Goal: Task Accomplishment & Management: Manage account settings

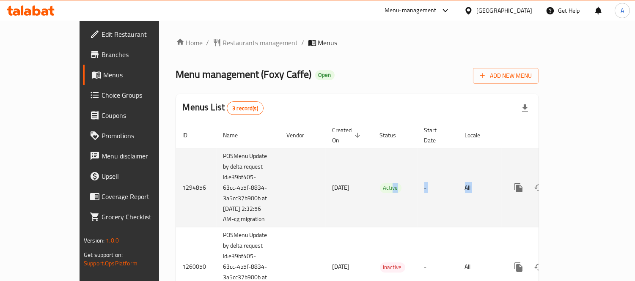
drag, startPoint x: 369, startPoint y: 186, endPoint x: 559, endPoint y: 187, distance: 189.4
click at [559, 187] on tr "1294856 POSMenu Update by delta request Id:e39bf405-63cc-4b5f-8834-3a5cc37b900b…" at bounding box center [386, 187] width 420 height 79
click at [584, 183] on icon "enhanced table" at bounding box center [579, 188] width 10 height 10
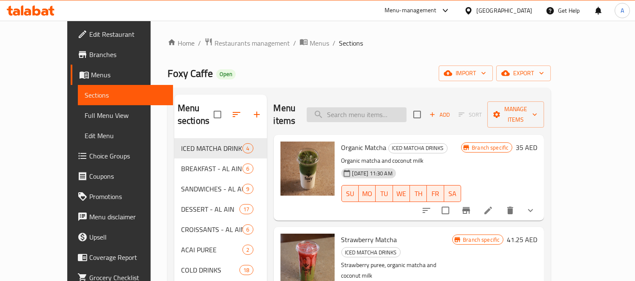
click at [371, 107] on input "search" at bounding box center [357, 114] width 100 height 15
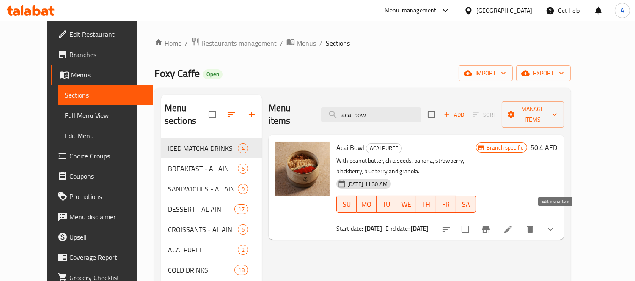
type input "acai bow"
click at [512, 226] on icon at bounding box center [508, 230] width 8 height 8
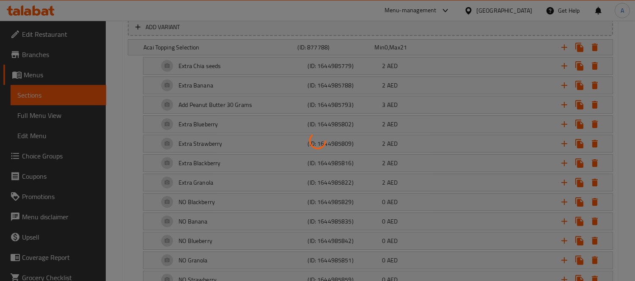
scroll to position [497, 0]
click at [317, 179] on div at bounding box center [317, 140] width 635 height 281
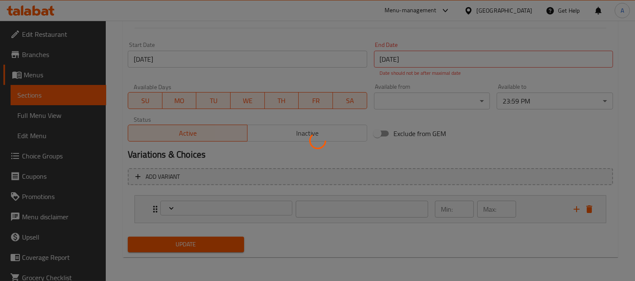
type input "Acai Topping Selection"
type input "0"
type input "21"
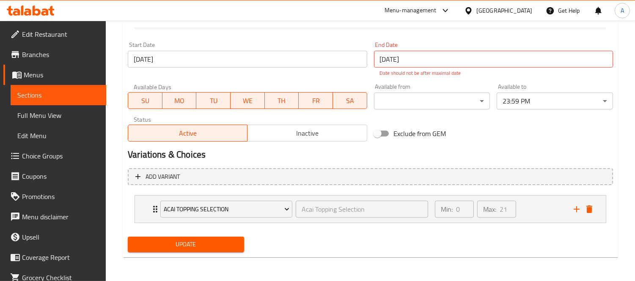
scroll to position [351, 0]
click at [52, 118] on span "Full Menu View" at bounding box center [58, 115] width 82 height 10
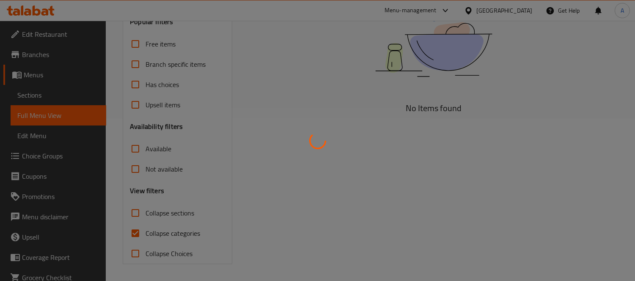
scroll to position [163, 0]
click at [52, 118] on div at bounding box center [317, 140] width 635 height 281
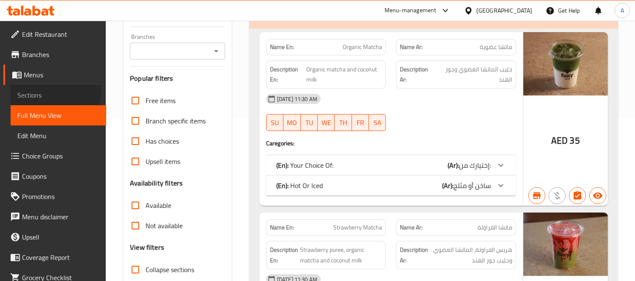
click at [41, 91] on span "Sections" at bounding box center [58, 95] width 82 height 10
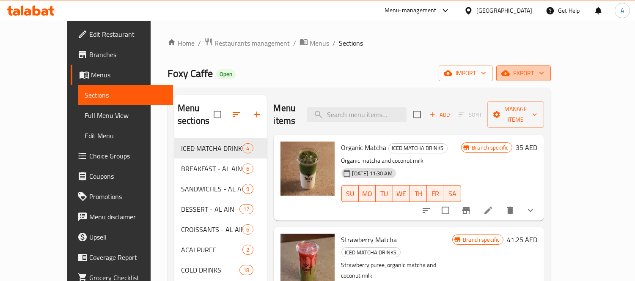
click at [544, 71] on span "export" at bounding box center [523, 73] width 41 height 11
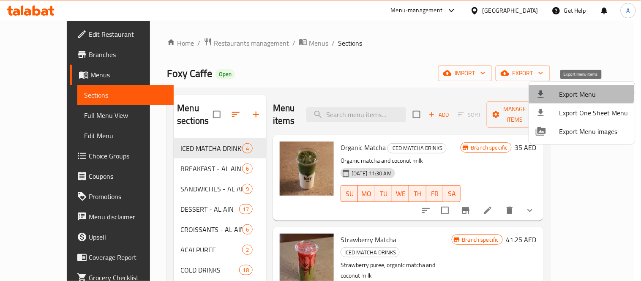
click at [575, 93] on span "Export Menu" at bounding box center [594, 94] width 69 height 10
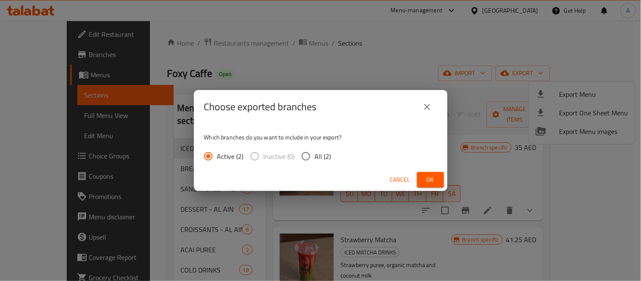
click at [303, 155] on input "All (2)" at bounding box center [306, 157] width 18 height 18
radio input "true"
click at [357, 20] on div "Choose exported branches Which branches do you want to include in your export? …" at bounding box center [320, 140] width 641 height 281
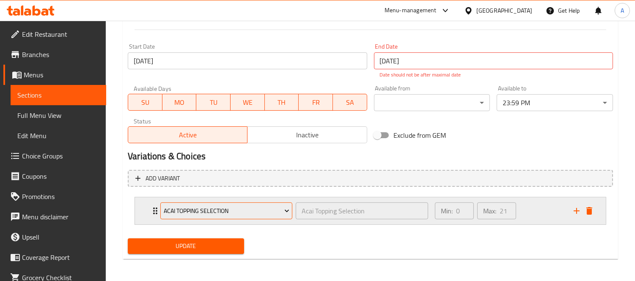
scroll to position [351, 0]
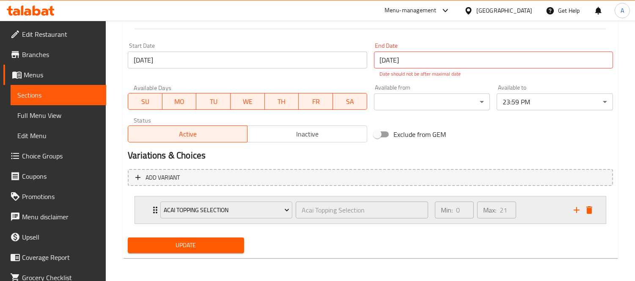
click at [530, 202] on div "Min: 0 ​ Max: 21 ​" at bounding box center [499, 210] width 139 height 27
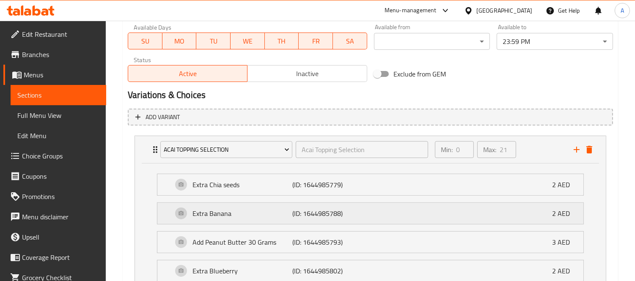
scroll to position [492, 0]
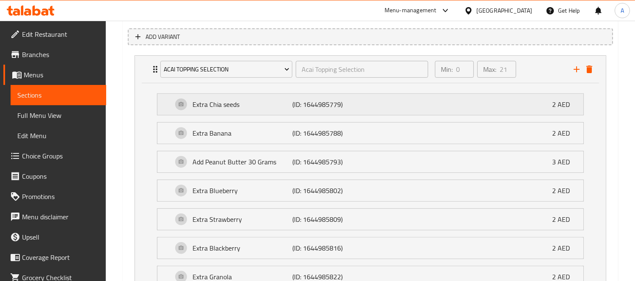
click at [233, 104] on p "Extra Chia seeds" at bounding box center [241, 104] width 99 height 10
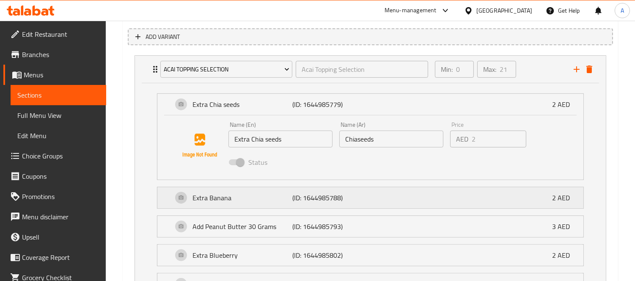
scroll to position [539, 0]
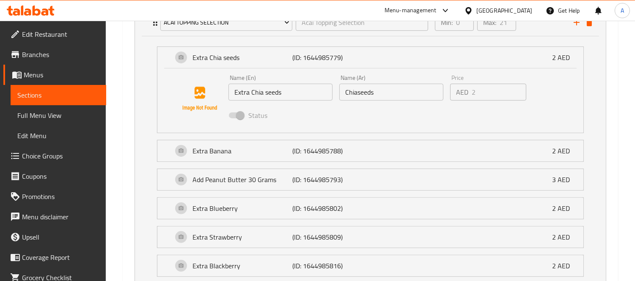
click at [371, 92] on input "Chiaseeds" at bounding box center [391, 92] width 104 height 17
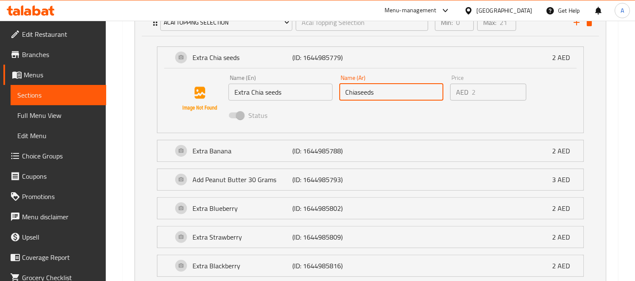
click at [371, 92] on input "Chiaseeds" at bounding box center [391, 92] width 104 height 17
click at [60, 151] on span "Choice Groups" at bounding box center [60, 156] width 77 height 10
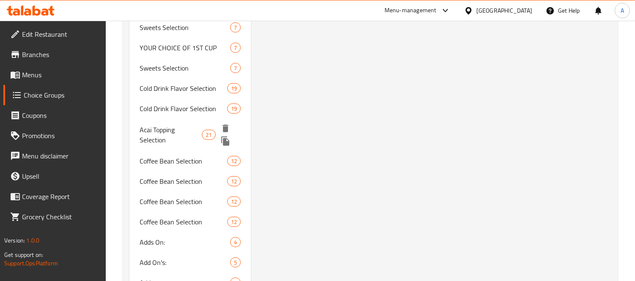
scroll to position [824, 0]
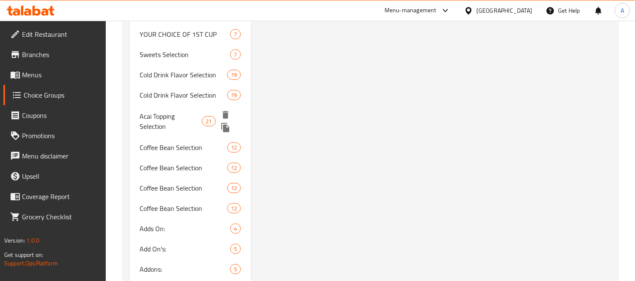
click at [161, 120] on span "Acai Topping Selection" at bounding box center [171, 121] width 62 height 20
type input "Acai Topping Selection"
type input "21"
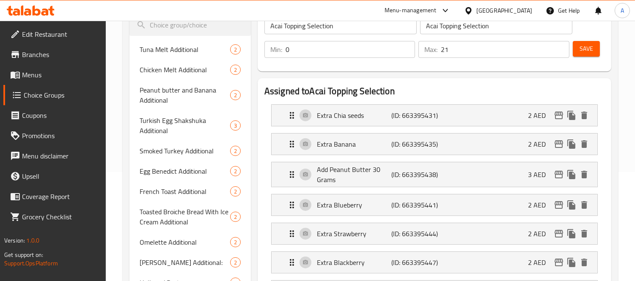
scroll to position [26, 0]
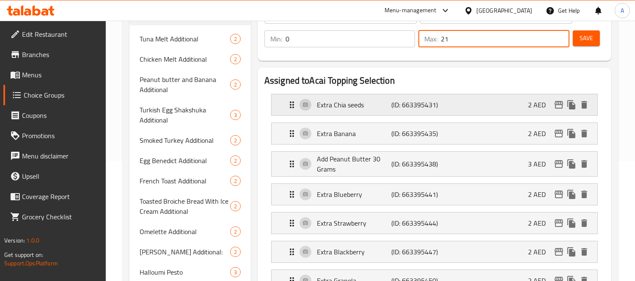
click at [453, 103] on div "Extra Chia seeds (ID: 663395431) 2 AED" at bounding box center [437, 104] width 300 height 21
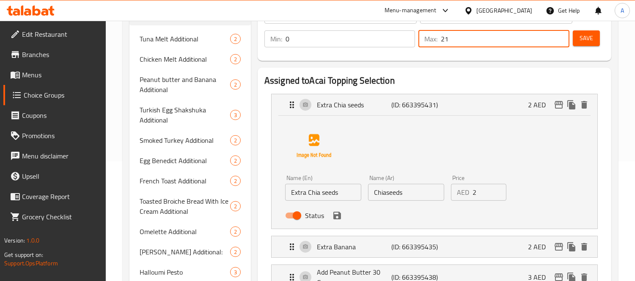
click at [419, 194] on input "Chiaseeds" at bounding box center [406, 192] width 76 height 17
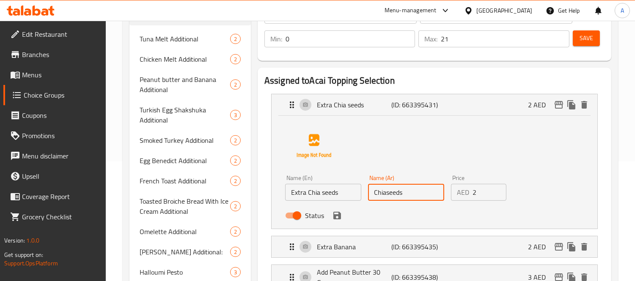
click at [419, 194] on input "Chiaseeds" at bounding box center [406, 192] width 76 height 17
type input "Q"
type input "َ"
click at [340, 217] on icon "save" at bounding box center [337, 216] width 10 height 10
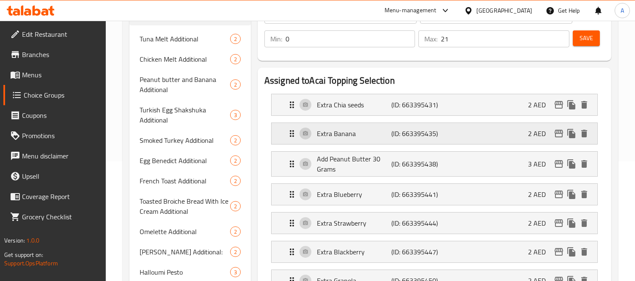
type input "إضافة بذور شيا"
click at [352, 133] on p "Extra Banana" at bounding box center [354, 134] width 74 height 10
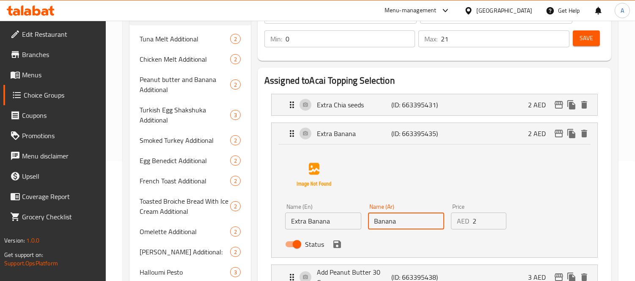
click at [395, 219] on input "Banana" at bounding box center [406, 221] width 76 height 17
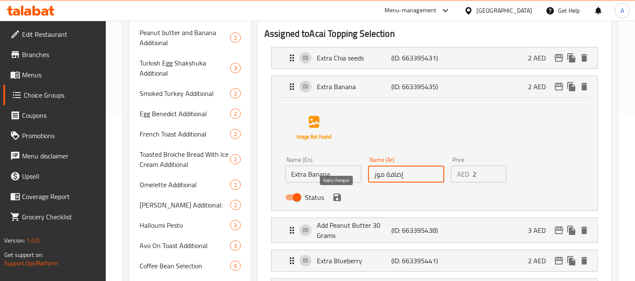
drag, startPoint x: 334, startPoint y: 198, endPoint x: 343, endPoint y: 198, distance: 9.3
click at [334, 197] on icon "save" at bounding box center [337, 198] width 8 height 8
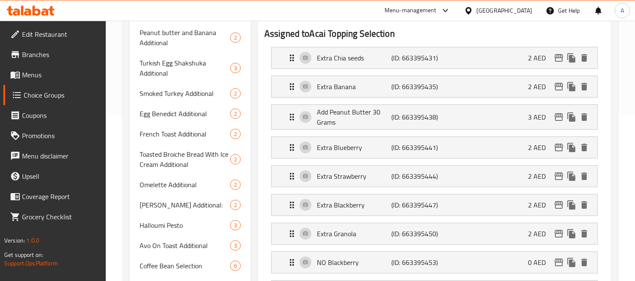
type input "إضافة موز"
click at [345, 120] on p "Add Peanut Butter 30 Grams" at bounding box center [354, 117] width 74 height 20
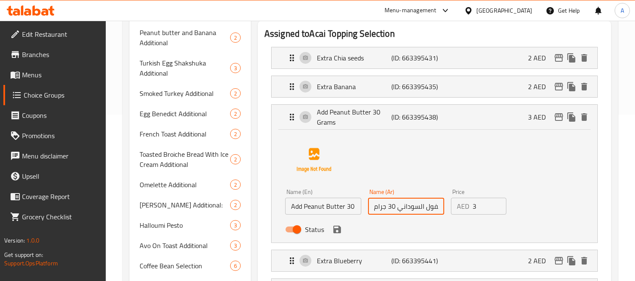
scroll to position [0, 31]
drag, startPoint x: 414, startPoint y: 207, endPoint x: 465, endPoint y: 201, distance: 51.1
click at [465, 201] on div "Name (En) Add Peanut Butter 30 Grams Name (En) Name (Ar) أضف زبدة الفول السودان…" at bounding box center [406, 213] width 249 height 55
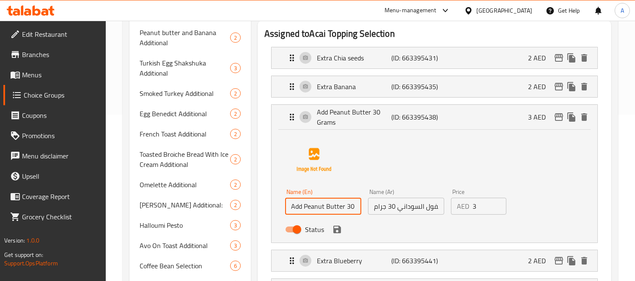
scroll to position [0, 18]
drag, startPoint x: 328, startPoint y: 209, endPoint x: 372, endPoint y: 204, distance: 43.8
click at [372, 204] on div "Name (En) Add Peanut Butter 30 Grams Name (En) Name (Ar) أضف زبدة الفول السودان…" at bounding box center [406, 213] width 249 height 55
click at [334, 230] on icon "save" at bounding box center [337, 230] width 8 height 8
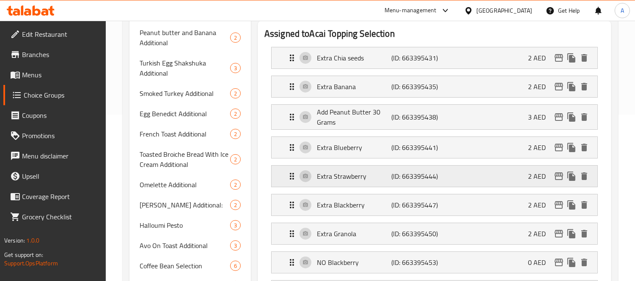
scroll to position [0, 0]
click at [358, 107] on p "Add Peanut Butter 30 Grams" at bounding box center [354, 117] width 74 height 20
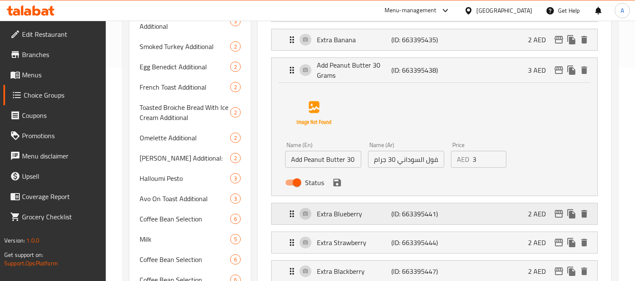
click at [345, 213] on p "Extra Blueberry" at bounding box center [354, 214] width 74 height 10
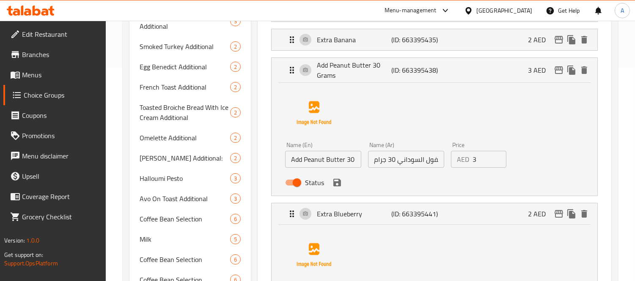
scroll to position [260, 0]
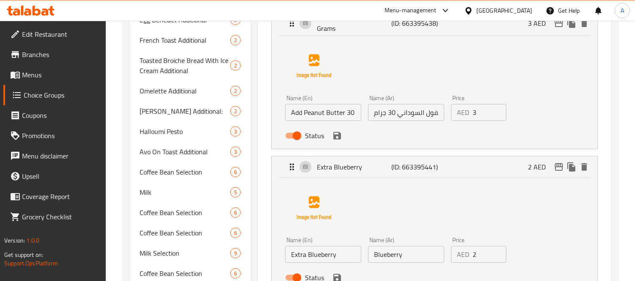
click at [400, 261] on input "Blueberry" at bounding box center [406, 254] width 76 height 17
drag, startPoint x: 400, startPoint y: 261, endPoint x: 400, endPoint y: 255, distance: 6.8
click at [400, 260] on input "Blueberry" at bounding box center [406, 254] width 76 height 17
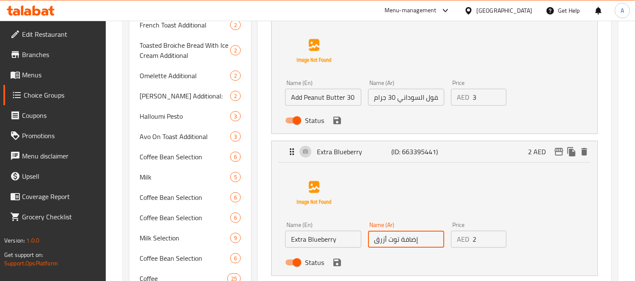
scroll to position [402, 0]
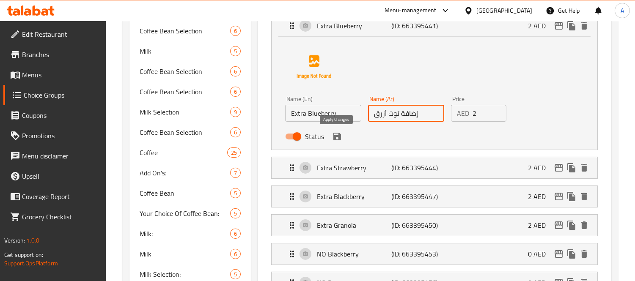
click at [334, 138] on icon "save" at bounding box center [337, 137] width 8 height 8
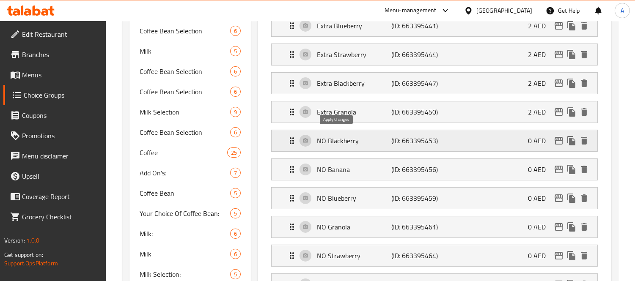
type input "إضافة توت أزرق"
click at [362, 58] on p "Extra Strawberry" at bounding box center [354, 54] width 74 height 10
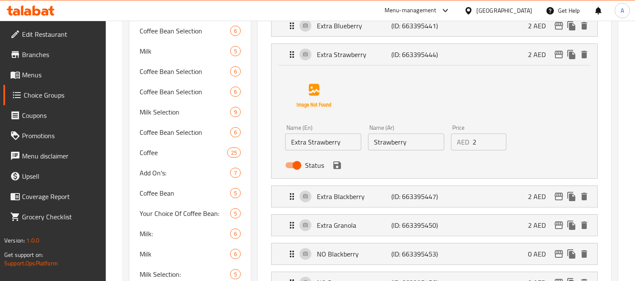
click at [411, 138] on input "Strawberry" at bounding box center [406, 142] width 76 height 17
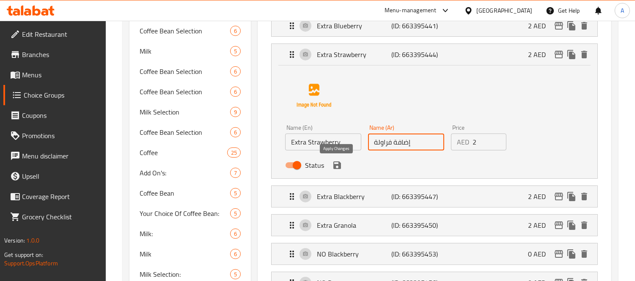
click at [339, 163] on icon "save" at bounding box center [337, 165] width 8 height 8
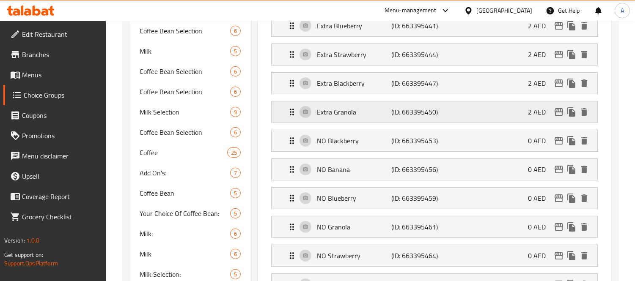
type input "إضافة فراولة"
click at [347, 88] on p "Extra Blackberry" at bounding box center [354, 83] width 74 height 10
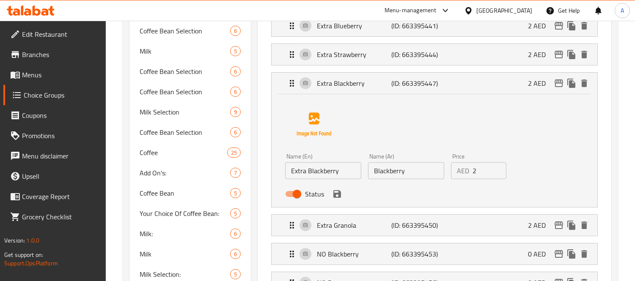
click at [392, 172] on input "Blackberry" at bounding box center [406, 170] width 76 height 17
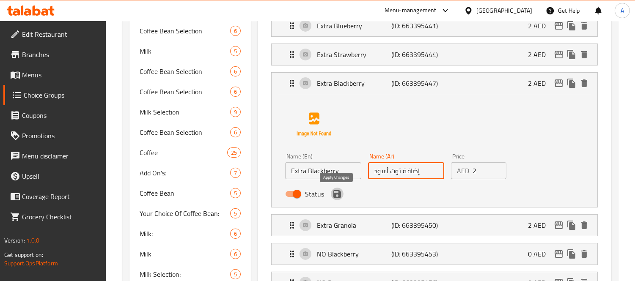
click at [332, 192] on icon "save" at bounding box center [337, 194] width 10 height 10
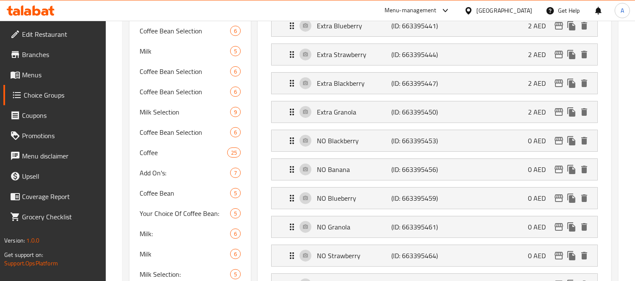
type input "إضافة توت أسود"
click at [342, 107] on p "Extra Granola" at bounding box center [354, 112] width 74 height 10
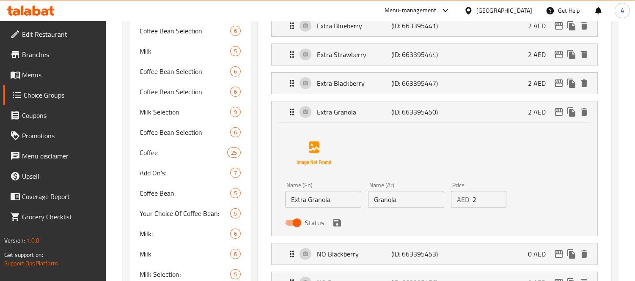
click at [394, 201] on input "Granola" at bounding box center [406, 199] width 76 height 17
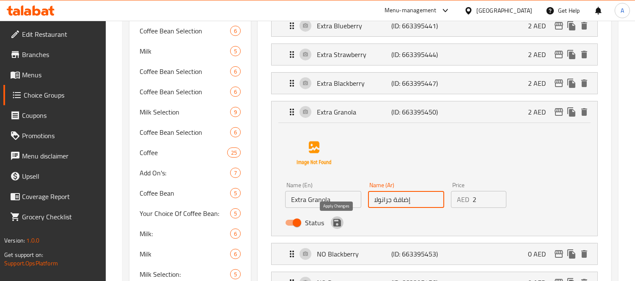
click at [339, 219] on icon "save" at bounding box center [337, 223] width 10 height 10
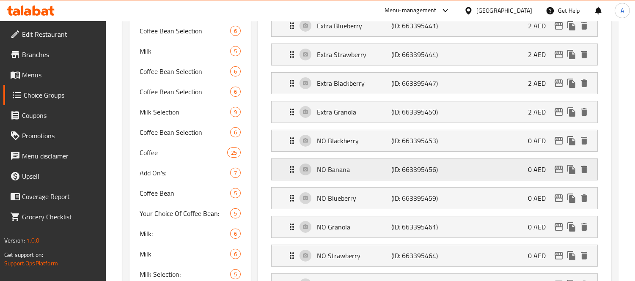
type input "إضافة جرانولا"
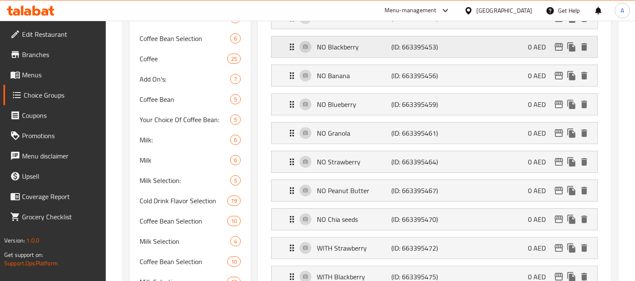
click at [352, 46] on p "NO Blackberry" at bounding box center [354, 47] width 74 height 10
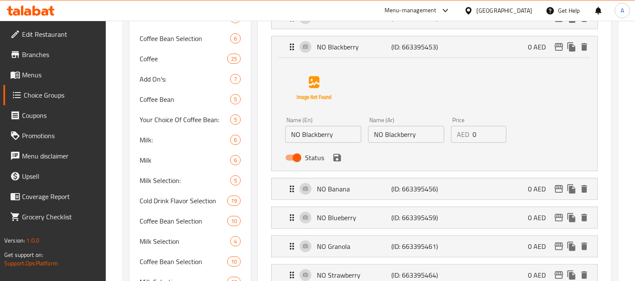
click at [394, 133] on input "NO Blackberry" at bounding box center [406, 134] width 76 height 17
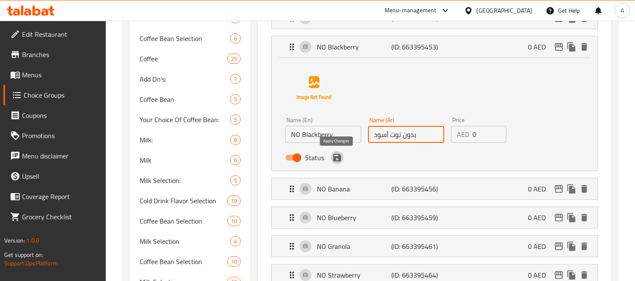
click at [339, 157] on icon "save" at bounding box center [337, 158] width 8 height 8
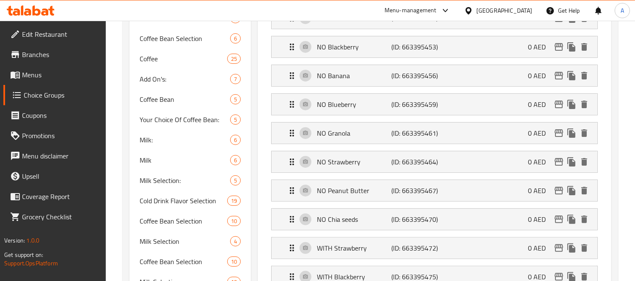
type input "بدون توت أسود"
click at [357, 70] on div "NO Banana (ID: 663395456) 0 AED" at bounding box center [437, 75] width 300 height 21
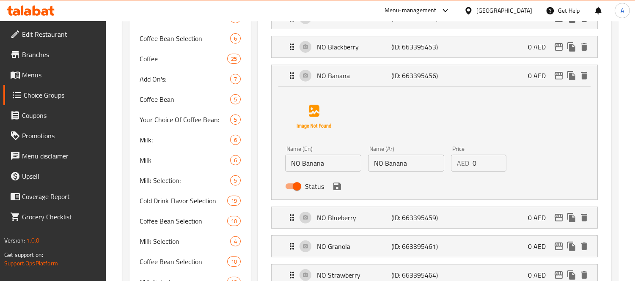
click at [394, 158] on input "NO Banana" at bounding box center [406, 163] width 76 height 17
click at [333, 185] on icon "save" at bounding box center [337, 187] width 8 height 8
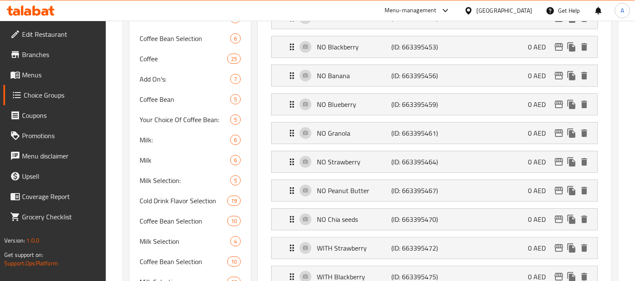
type input "بدون موز"
click at [340, 104] on p "NO Blueberry" at bounding box center [354, 104] width 74 height 10
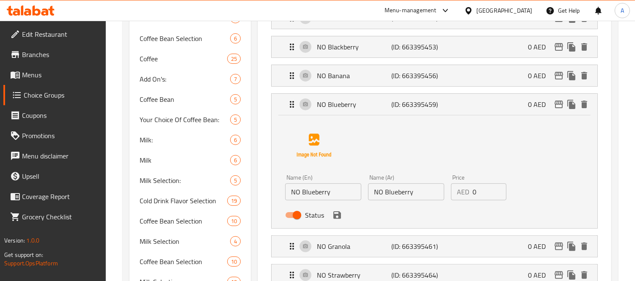
click at [389, 184] on input "NO Blueberry" at bounding box center [406, 191] width 76 height 17
click at [389, 187] on input "NO Blueberry" at bounding box center [406, 191] width 76 height 17
click at [341, 216] on icon "save" at bounding box center [337, 215] width 10 height 10
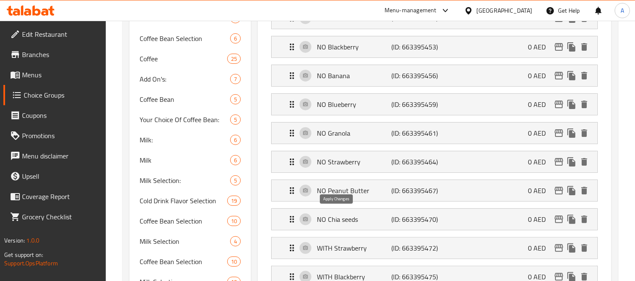
type input "بدون توت أزرق"
click at [346, 71] on p "NO Banana" at bounding box center [354, 76] width 74 height 10
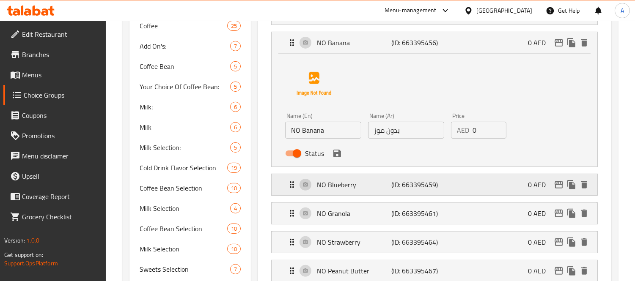
scroll to position [542, 0]
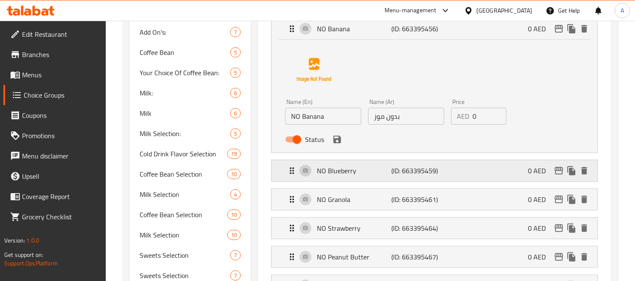
click at [353, 162] on div "NO Blueberry (ID: 663395459) 0 AED" at bounding box center [437, 170] width 300 height 21
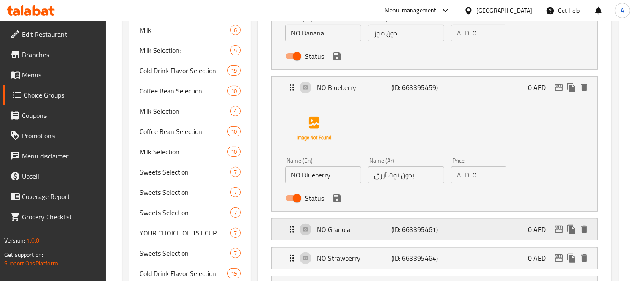
scroll to position [636, 0]
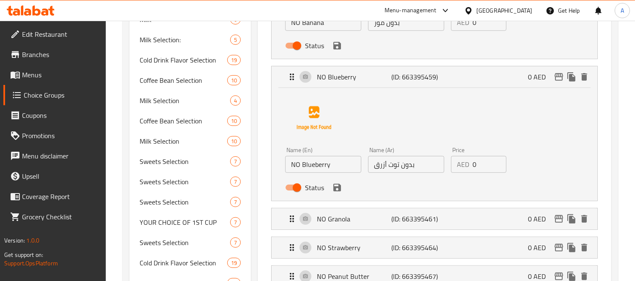
click at [357, 208] on div "NO Granola (ID: 663395461) 0 AED Name (En) NO Granola Name (En) Name (Ar) NO Gr…" at bounding box center [434, 219] width 326 height 22
click at [353, 217] on p "NO Granola" at bounding box center [354, 219] width 74 height 10
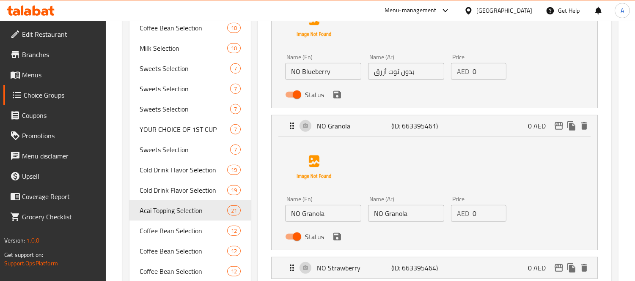
scroll to position [730, 0]
click at [385, 209] on input "NO Granola" at bounding box center [406, 212] width 76 height 17
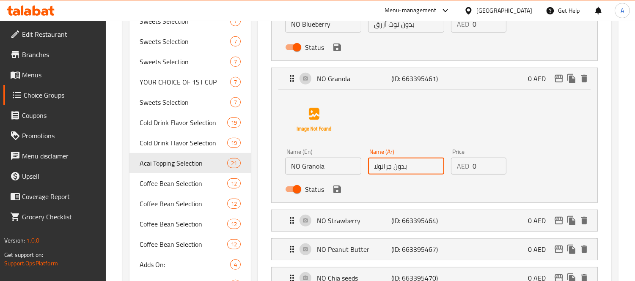
scroll to position [777, 0]
click at [339, 192] on icon "save" at bounding box center [337, 189] width 8 height 8
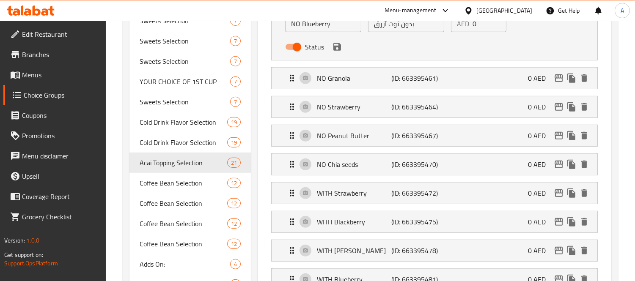
type input "بدون جرانولا"
click at [329, 102] on p "NO Strawberry" at bounding box center [354, 107] width 74 height 10
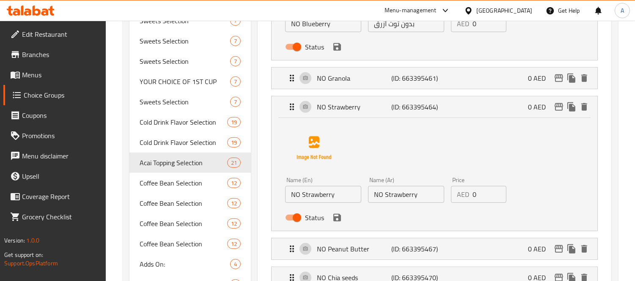
click at [397, 194] on input "NO Strawberry" at bounding box center [406, 194] width 76 height 17
click at [336, 216] on icon "save" at bounding box center [337, 218] width 10 height 10
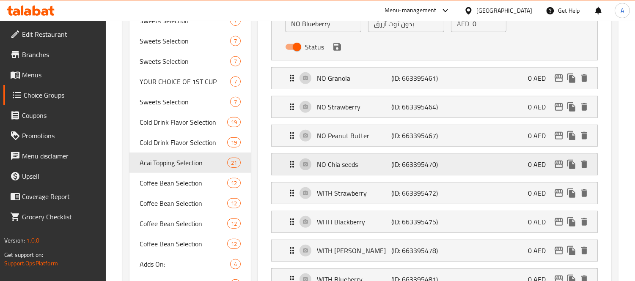
type input "بدون فراولة"
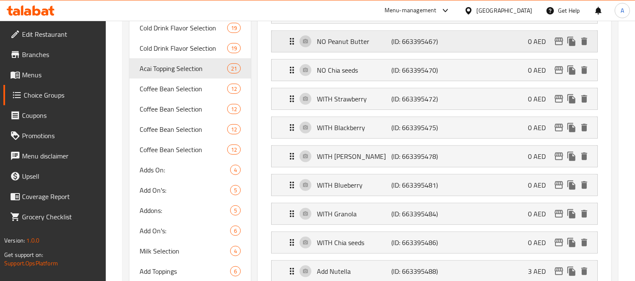
click at [351, 45] on p "NO Peanut Butter" at bounding box center [354, 41] width 74 height 10
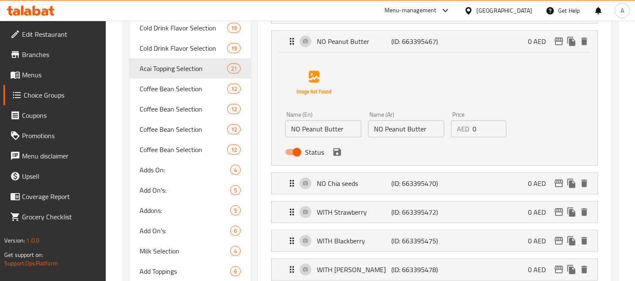
click at [421, 124] on input "NO Peanut Butter" at bounding box center [406, 128] width 76 height 17
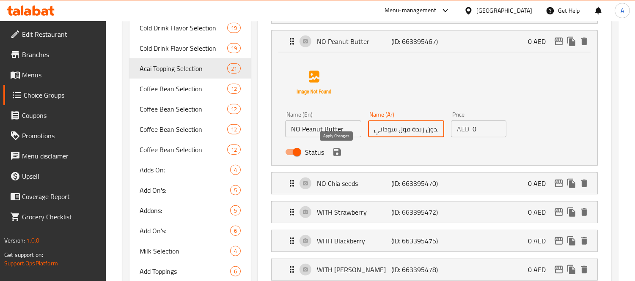
click at [336, 153] on icon "save" at bounding box center [337, 152] width 8 height 8
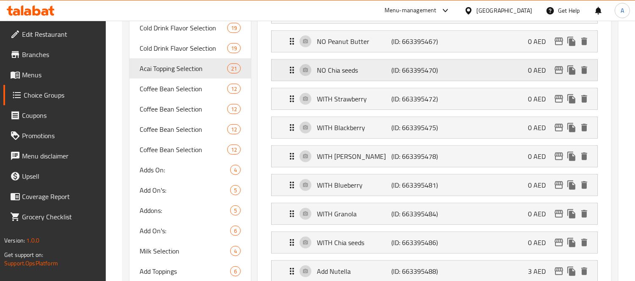
type input "بدون زبدة فول سوداني"
click at [353, 72] on p "NO Chia seeds" at bounding box center [354, 70] width 74 height 10
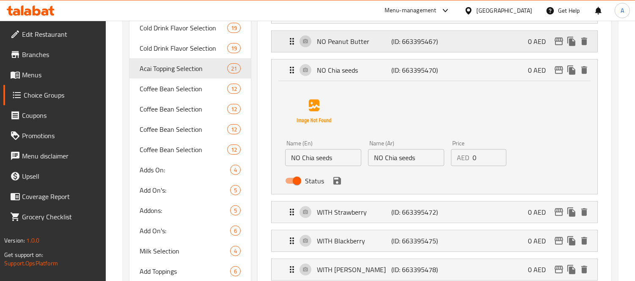
click at [362, 40] on p "NO Peanut Butter" at bounding box center [354, 41] width 74 height 10
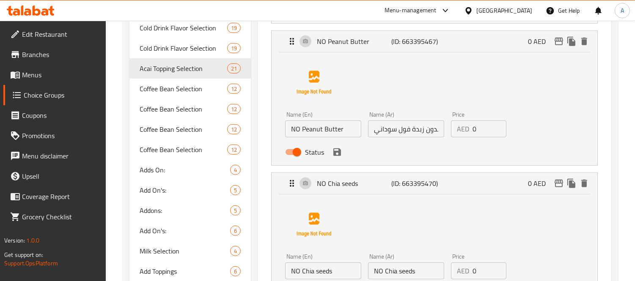
scroll to position [965, 0]
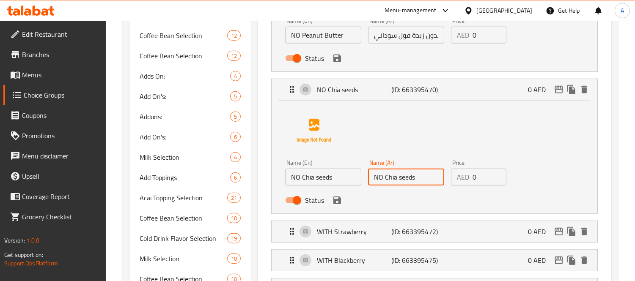
click at [384, 175] on input "NO Chia seeds" at bounding box center [406, 177] width 76 height 17
click at [339, 200] on icon "save" at bounding box center [337, 201] width 8 height 8
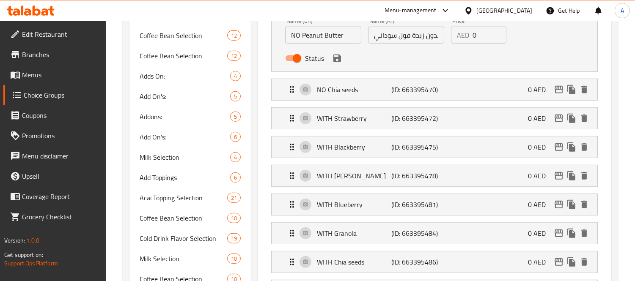
type input "بدون بذور شيا"
click at [364, 93] on p "NO Chia seeds" at bounding box center [354, 90] width 74 height 10
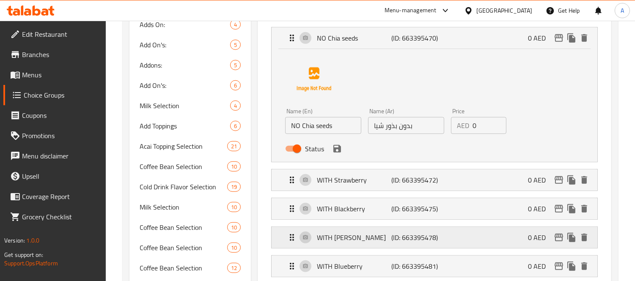
scroll to position [1106, 0]
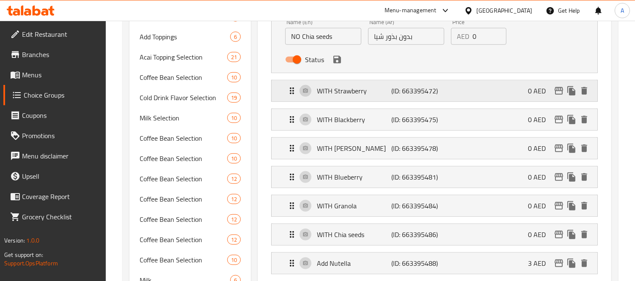
click at [341, 100] on div "WITH Strawberry (ID: 663395472) 0 AED" at bounding box center [437, 90] width 300 height 21
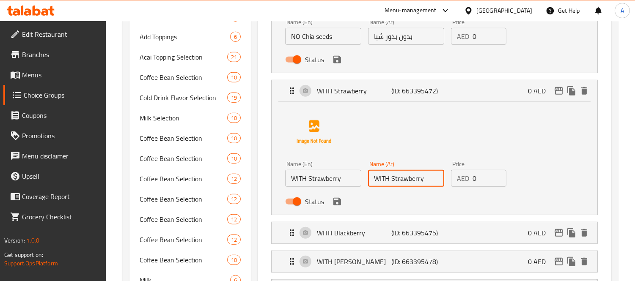
click at [401, 184] on input "WITH Strawberry" at bounding box center [406, 178] width 76 height 17
drag, startPoint x: 334, startPoint y: 200, endPoint x: 375, endPoint y: 178, distance: 46.9
click at [334, 201] on icon "save" at bounding box center [337, 202] width 10 height 10
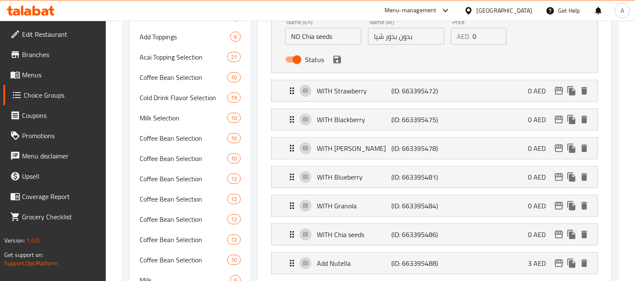
type input "مع فراولة"
click at [356, 120] on p "WITH Blackberry" at bounding box center [354, 120] width 74 height 10
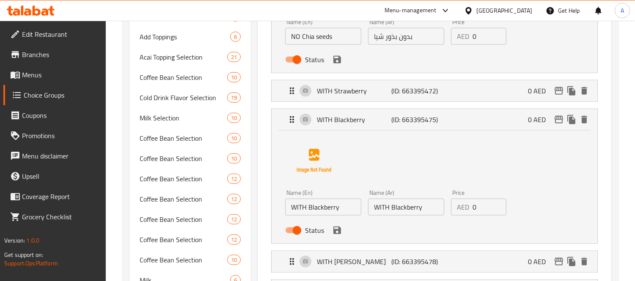
click at [398, 204] on input "WITH Blackberry" at bounding box center [406, 207] width 76 height 17
click at [333, 230] on icon "save" at bounding box center [337, 230] width 10 height 10
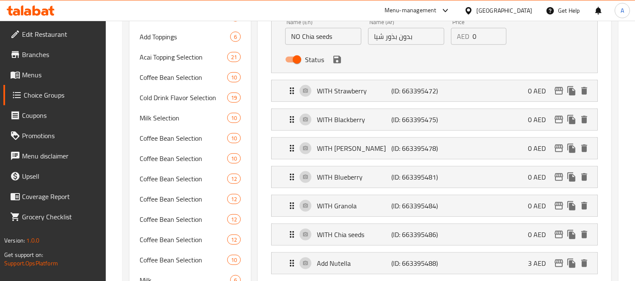
type input "مع توت أسود"
click at [356, 148] on p "WITH [PERSON_NAME]" at bounding box center [354, 148] width 74 height 10
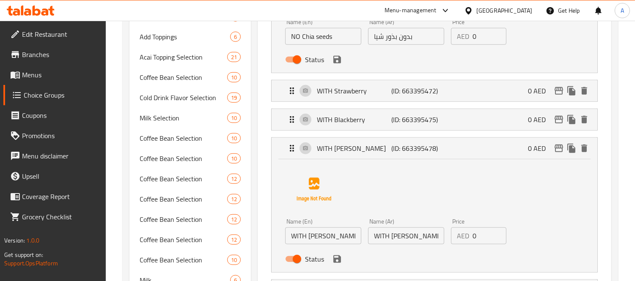
click at [415, 238] on input "WITH [PERSON_NAME]" at bounding box center [406, 235] width 76 height 17
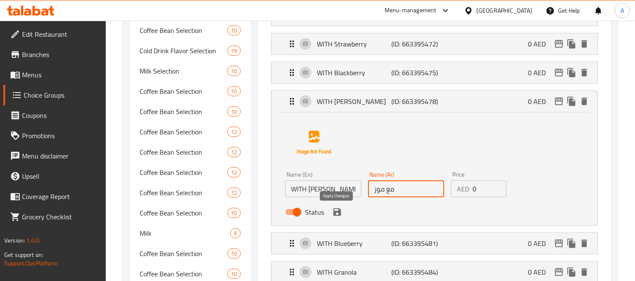
click at [337, 212] on icon "save" at bounding box center [337, 212] width 8 height 8
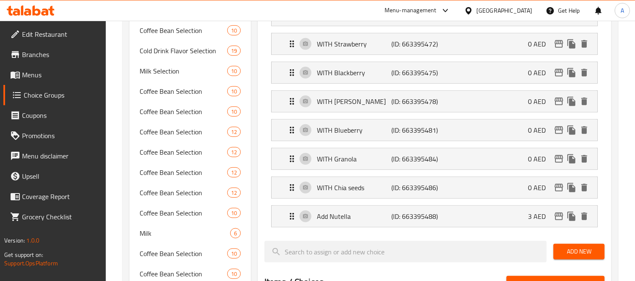
type input "مع موز"
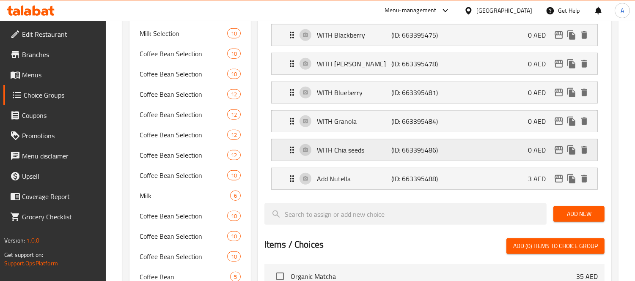
scroll to position [1200, 0]
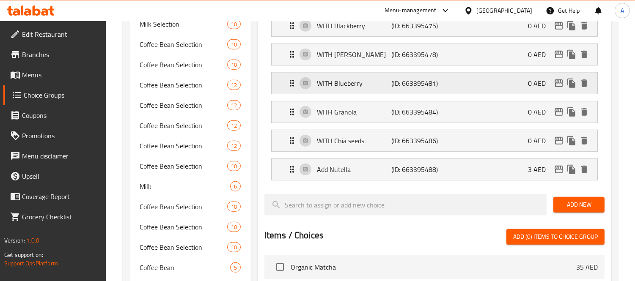
click at [353, 82] on p "WITH Blueberry" at bounding box center [354, 83] width 74 height 10
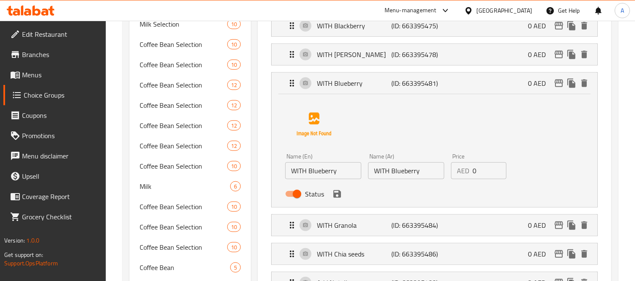
click at [429, 175] on input "WITH Blueberry" at bounding box center [406, 170] width 76 height 17
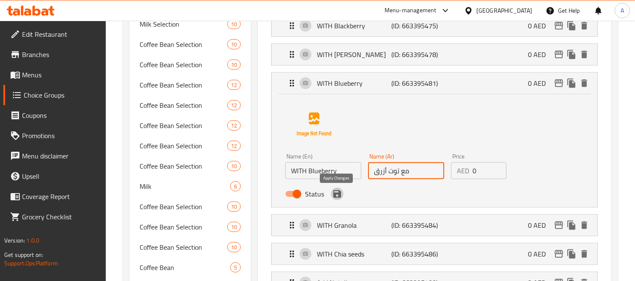
click at [337, 193] on icon "save" at bounding box center [337, 194] width 10 height 10
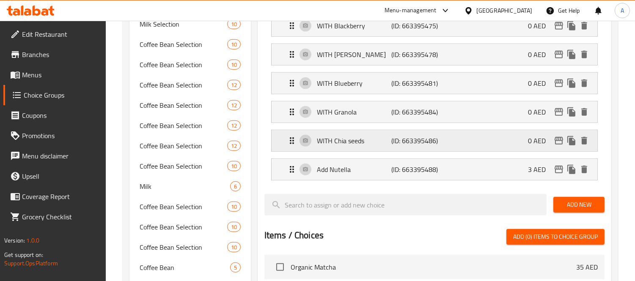
type input "مع توت أزرق"
click at [359, 117] on p "WITH Granola" at bounding box center [354, 112] width 74 height 10
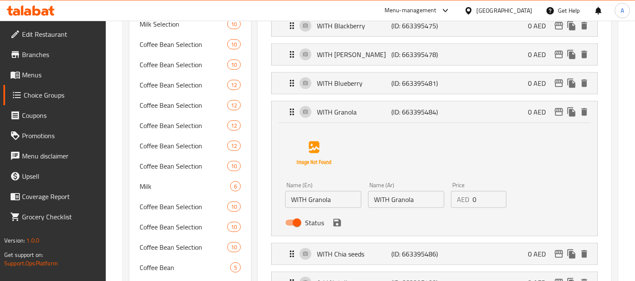
click at [398, 209] on div "Name (Ar) WITH Granola Name (Ar)" at bounding box center [405, 195] width 83 height 33
click at [399, 209] on div "Name (Ar) WITH Granola Name (Ar)" at bounding box center [405, 195] width 83 height 33
click at [405, 202] on input "WITH Granola" at bounding box center [406, 199] width 76 height 17
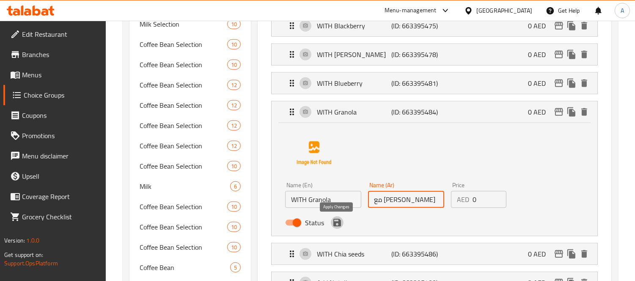
click at [334, 224] on icon "save" at bounding box center [337, 223] width 8 height 8
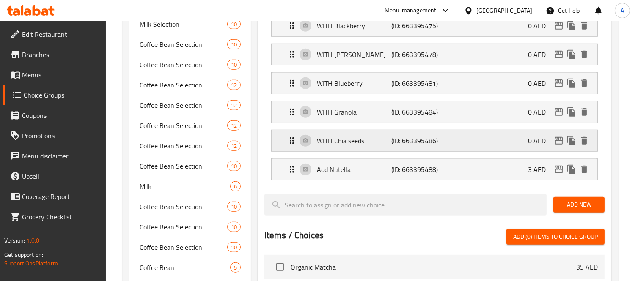
type input "مع جرانولا"
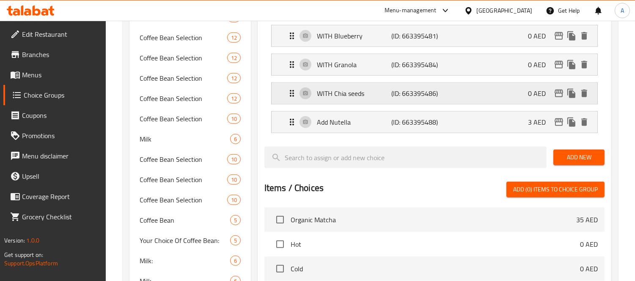
click at [355, 99] on p "WITH Chia seeds" at bounding box center [354, 93] width 74 height 10
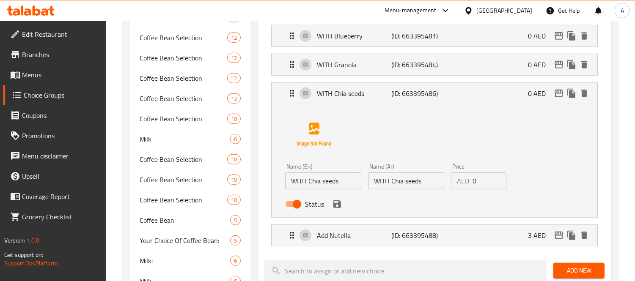
click at [396, 175] on input "WITH Chia seeds" at bounding box center [406, 180] width 76 height 17
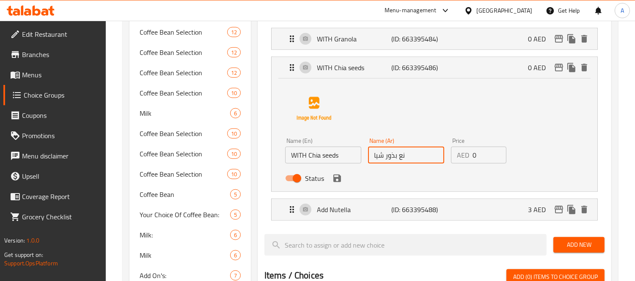
scroll to position [1294, 0]
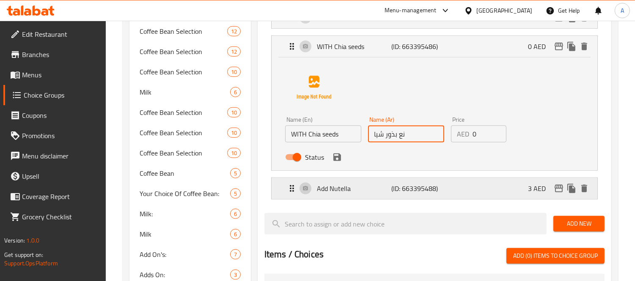
click at [356, 187] on p "Add Nutella" at bounding box center [354, 188] width 74 height 10
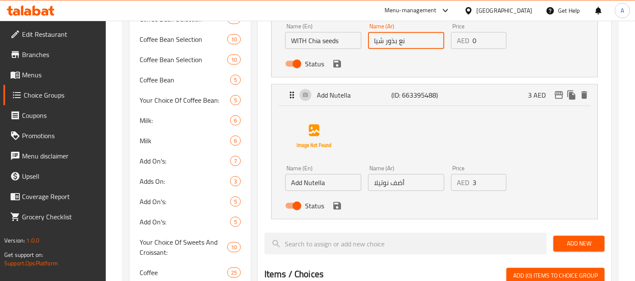
scroll to position [1388, 0]
click at [336, 208] on icon "save" at bounding box center [337, 205] width 10 height 10
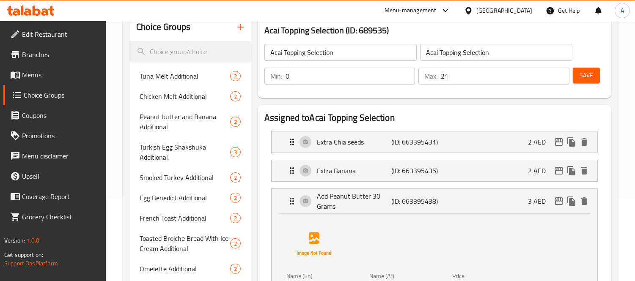
scroll to position [0, 0]
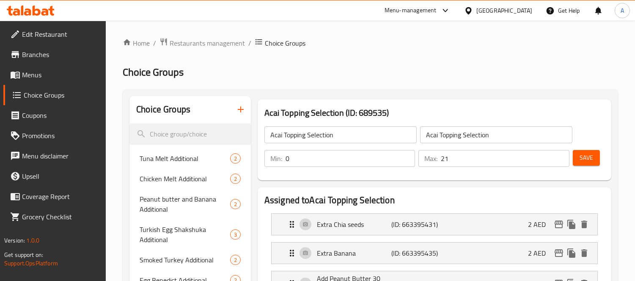
type input "نع بذور شيا"
click at [589, 159] on span "Save" at bounding box center [586, 158] width 14 height 11
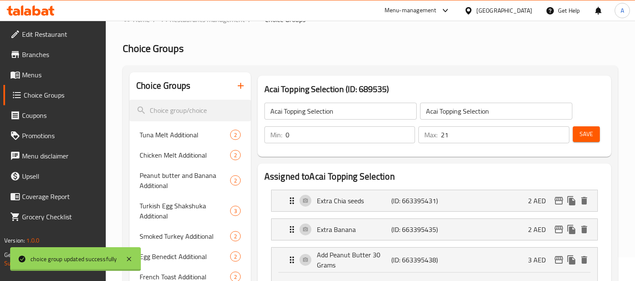
scroll to position [47, 0]
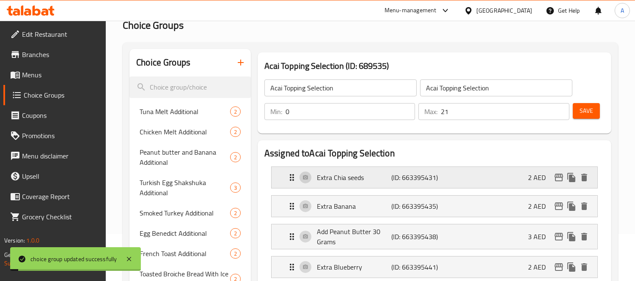
click at [340, 179] on p "Extra Chia seeds" at bounding box center [354, 177] width 74 height 10
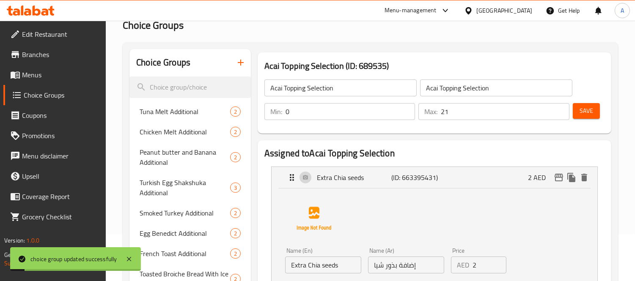
scroll to position [141, 0]
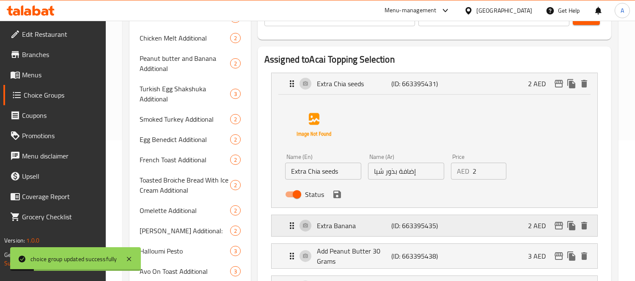
click at [344, 230] on p "Extra Banana" at bounding box center [354, 226] width 74 height 10
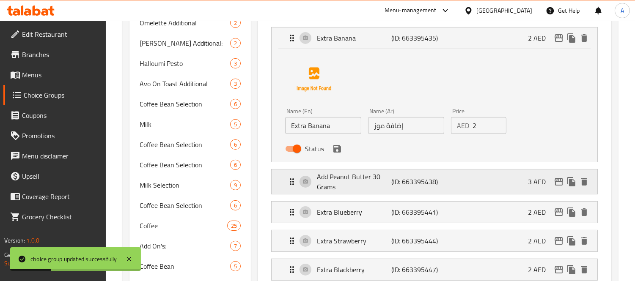
click at [360, 180] on p "Add Peanut Butter 30 Grams" at bounding box center [354, 182] width 74 height 20
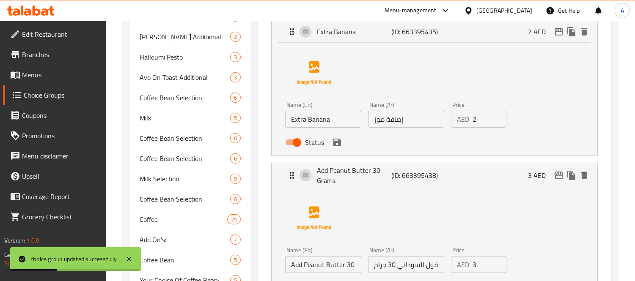
scroll to position [423, 0]
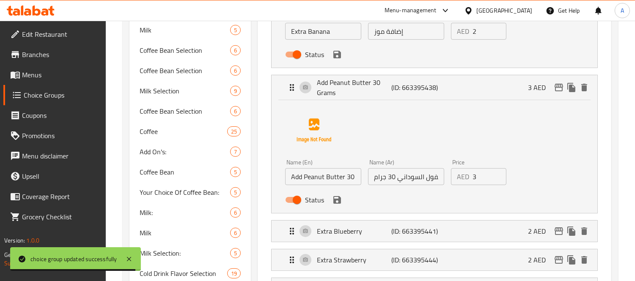
drag, startPoint x: 57, startPoint y: 74, endPoint x: 74, endPoint y: 77, distance: 16.3
click at [57, 74] on span "Menus" at bounding box center [60, 75] width 77 height 10
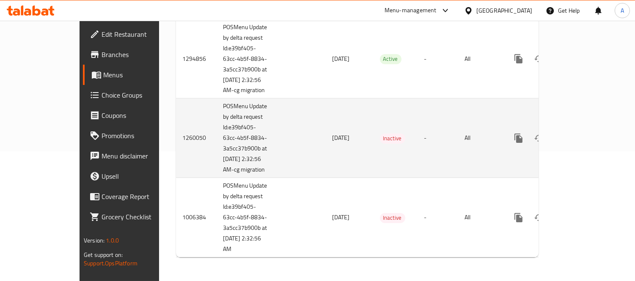
scroll to position [47, 0]
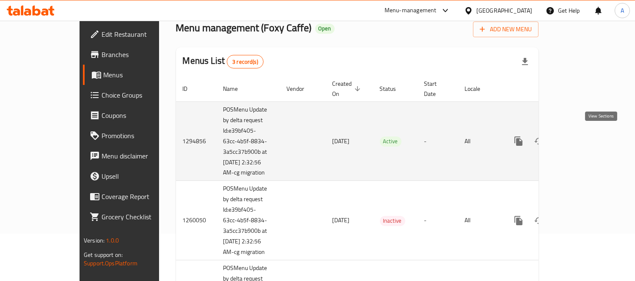
click at [584, 137] on icon "enhanced table" at bounding box center [579, 141] width 10 height 10
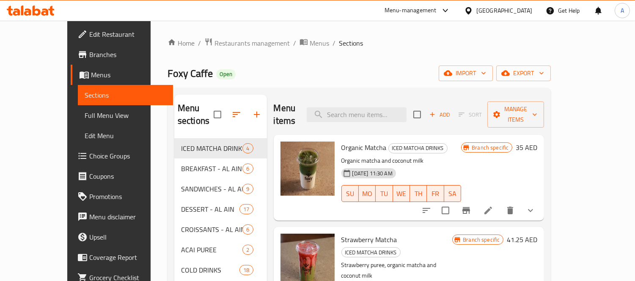
click at [23, 8] on icon at bounding box center [22, 10] width 3 height 10
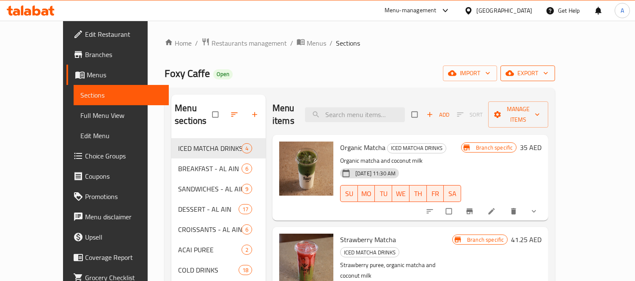
click at [514, 71] on icon "button" at bounding box center [509, 73] width 8 height 8
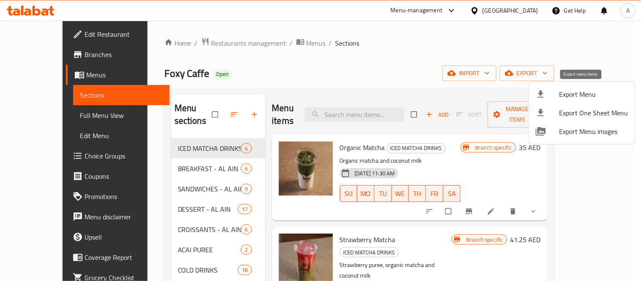
click at [557, 91] on div at bounding box center [548, 94] width 24 height 10
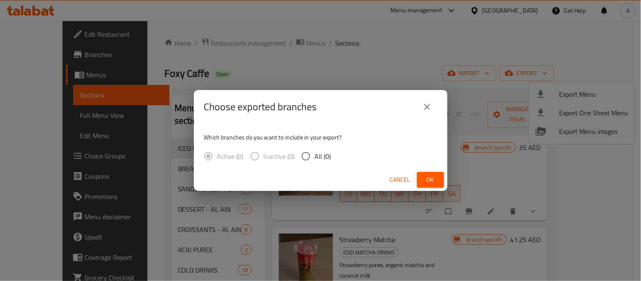
click at [308, 152] on input "All (0)" at bounding box center [306, 157] width 18 height 18
radio input "true"
click at [440, 185] on button "Ok" at bounding box center [430, 180] width 27 height 16
click at [431, 178] on span "Ok" at bounding box center [431, 180] width 14 height 11
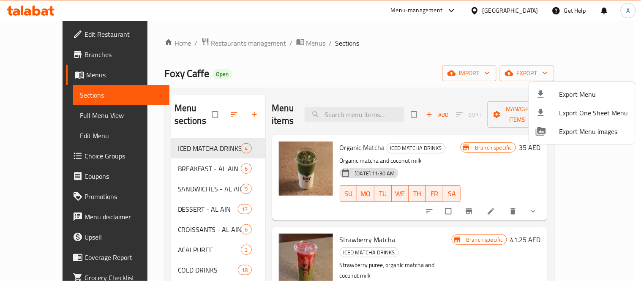
click at [506, 11] on div at bounding box center [320, 140] width 641 height 281
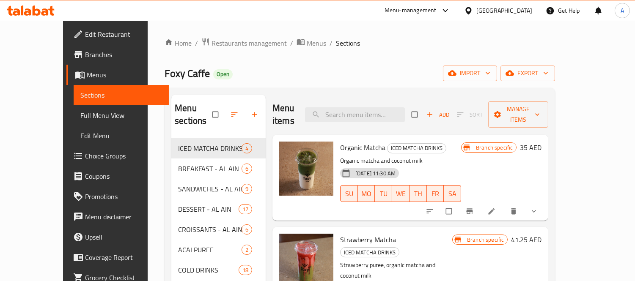
click at [492, 11] on div "[GEOGRAPHIC_DATA]" at bounding box center [504, 10] width 56 height 9
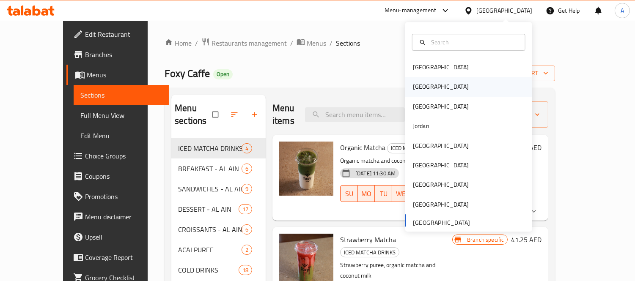
click at [421, 86] on div "Egypt" at bounding box center [440, 86] width 69 height 19
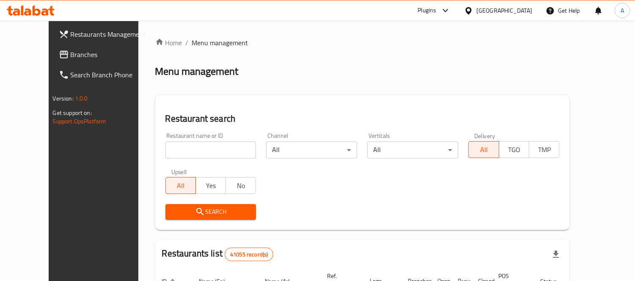
click at [216, 145] on input "search" at bounding box center [210, 150] width 91 height 17
paste input "694373"
type input "694373"
click at [218, 205] on button "Search" at bounding box center [210, 212] width 91 height 16
click at [218, 205] on div at bounding box center [317, 140] width 635 height 281
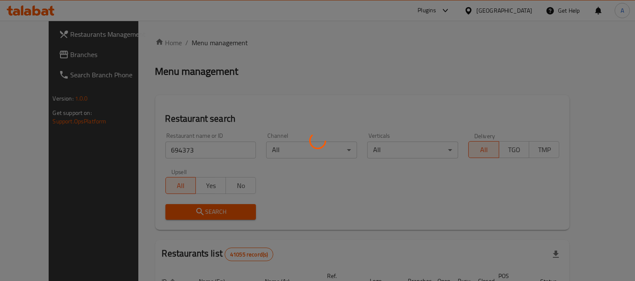
click at [218, 205] on div at bounding box center [317, 140] width 635 height 281
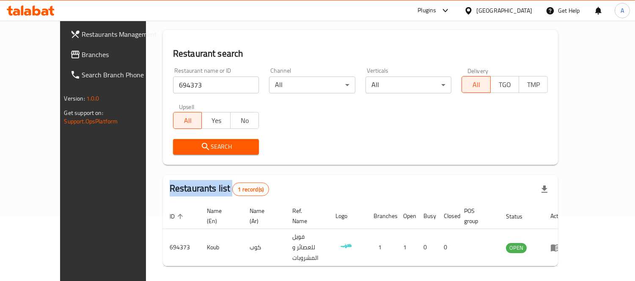
scroll to position [79, 0]
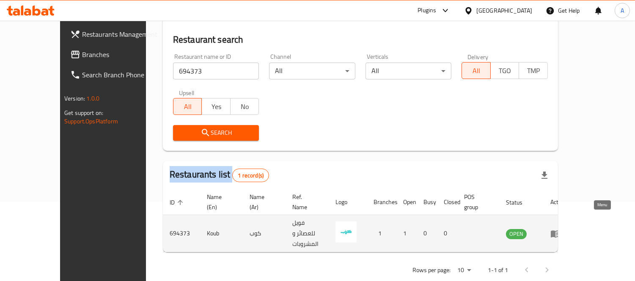
click at [560, 230] on icon "enhanced table" at bounding box center [554, 233] width 9 height 7
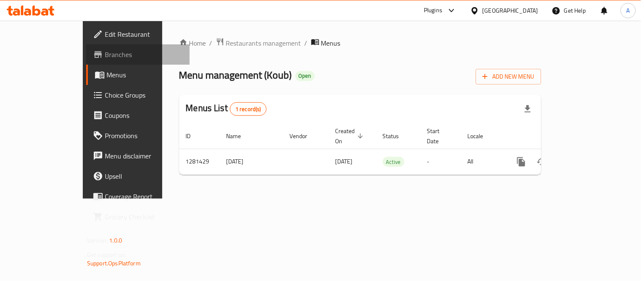
click at [86, 60] on link "Branches" at bounding box center [138, 54] width 104 height 20
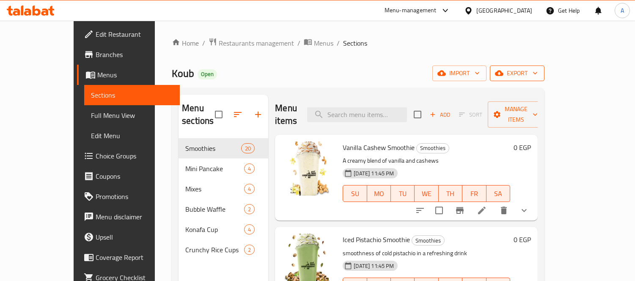
click at [537, 71] on span "export" at bounding box center [516, 73] width 41 height 11
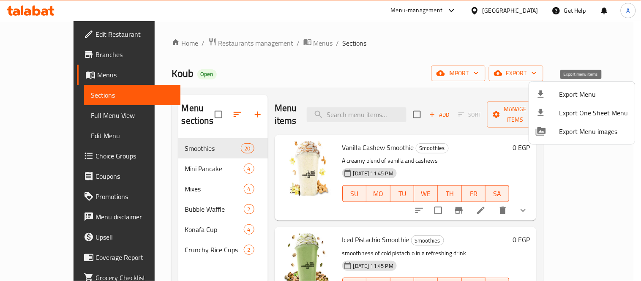
click at [557, 93] on div at bounding box center [548, 94] width 24 height 10
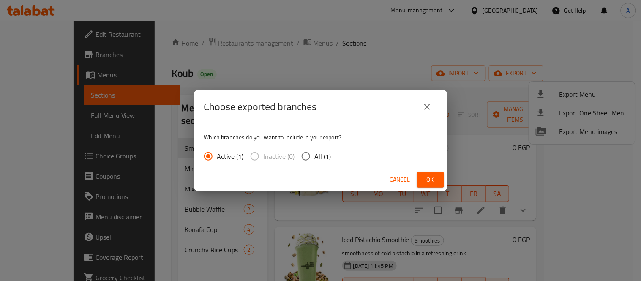
click at [321, 153] on span "All (1)" at bounding box center [323, 156] width 16 height 10
click at [315, 153] on input "All (1)" at bounding box center [306, 157] width 18 height 18
radio input "true"
click at [426, 186] on button "Ok" at bounding box center [430, 180] width 27 height 16
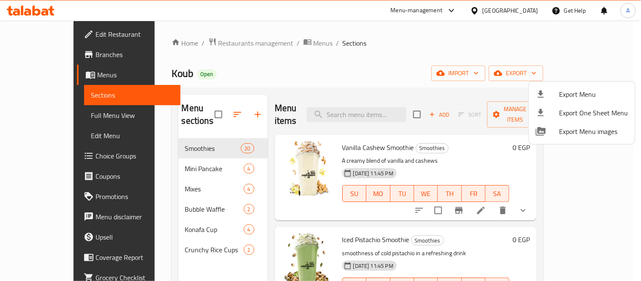
drag, startPoint x: 52, startPoint y: 61, endPoint x: 44, endPoint y: 56, distance: 8.6
click at [52, 60] on div at bounding box center [320, 140] width 641 height 281
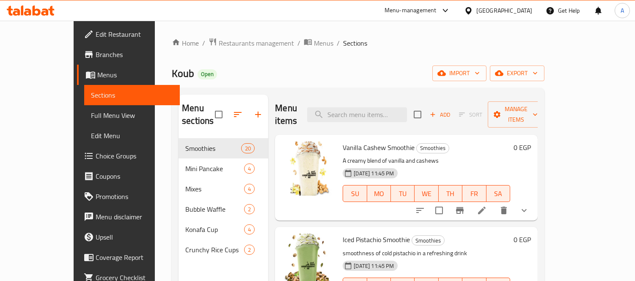
click at [96, 55] on span "Branches" at bounding box center [134, 54] width 77 height 10
